Goal: Register for event/course

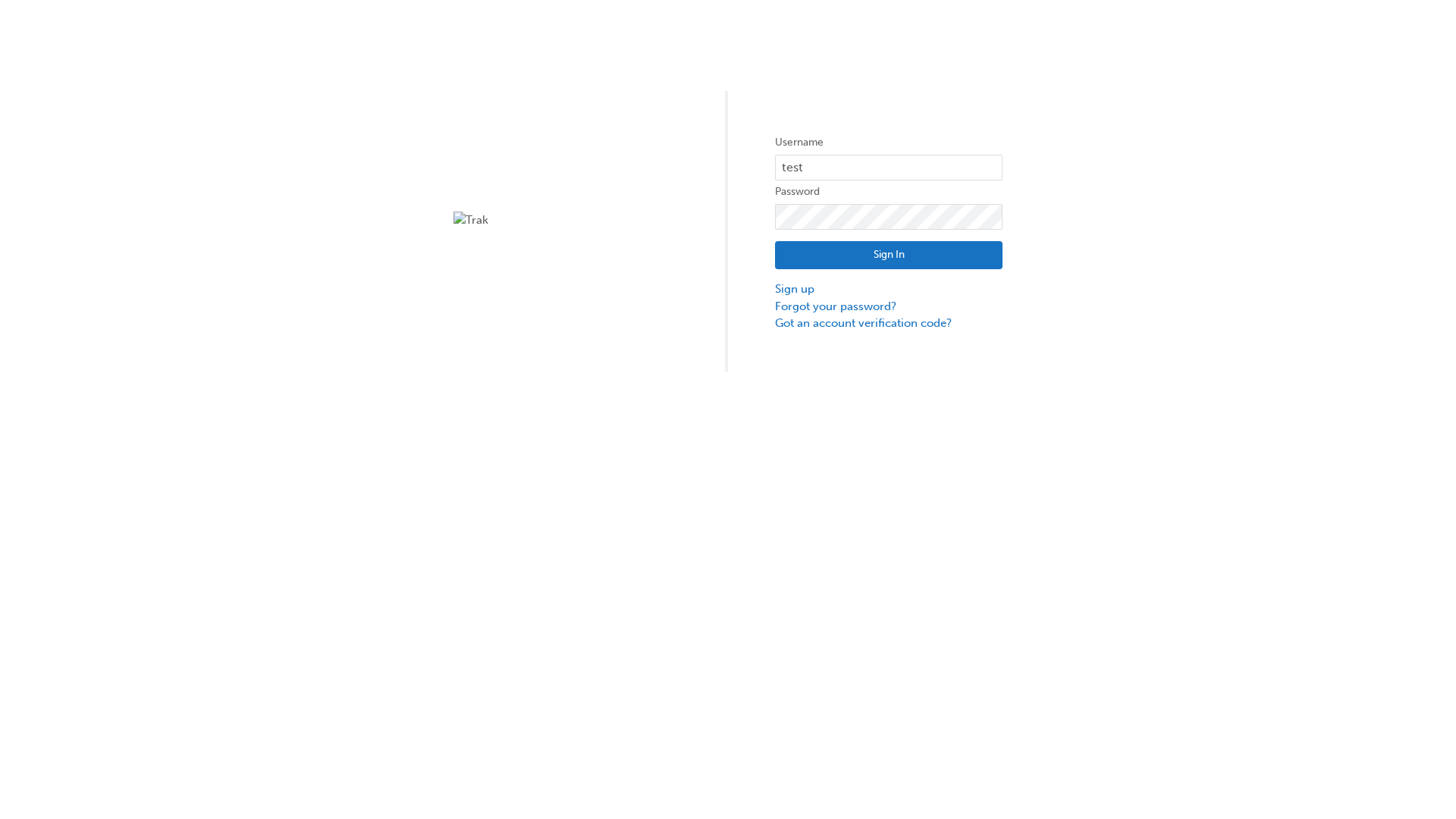
type input "test.e2e.user14"
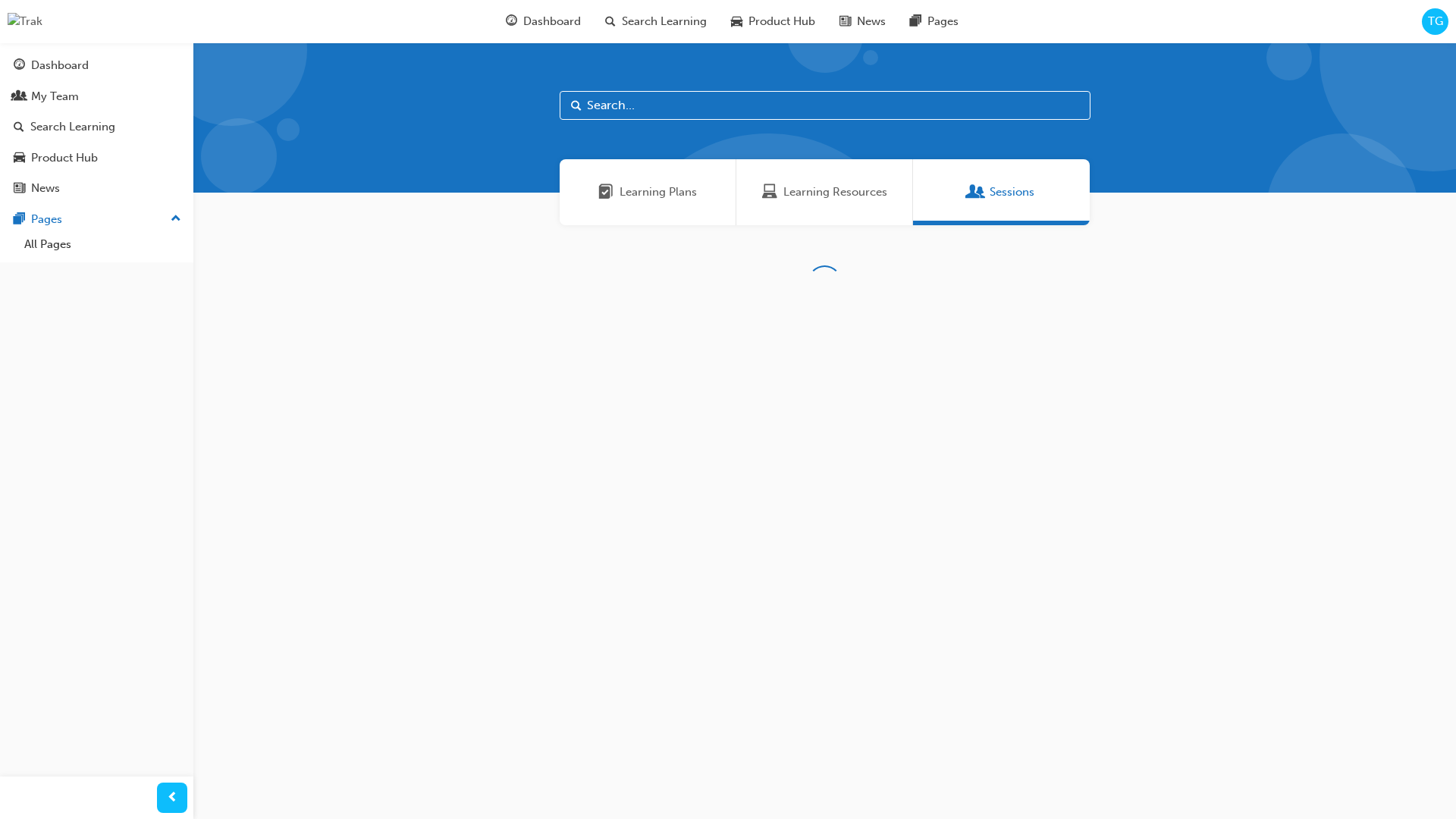
scroll to position [48, 0]
